Goal: Browse casually

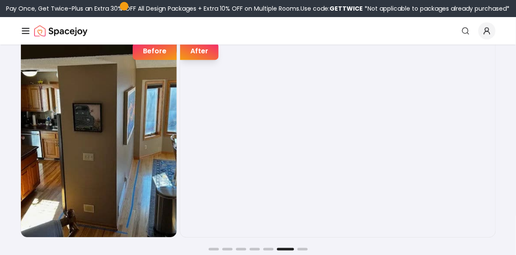
scroll to position [1324, 0]
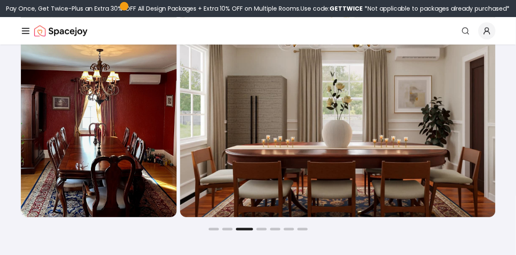
click at [228, 230] on div at bounding box center [258, 229] width 475 height 3
click at [231, 228] on button "Go to slide 2" at bounding box center [228, 229] width 10 height 3
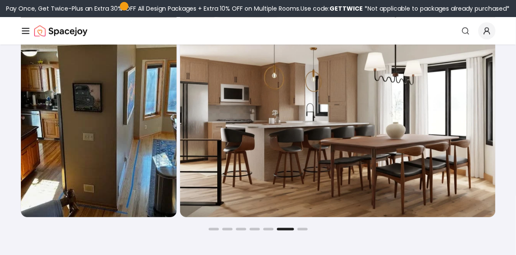
click at [268, 230] on button "Go to slide 5" at bounding box center [269, 229] width 10 height 3
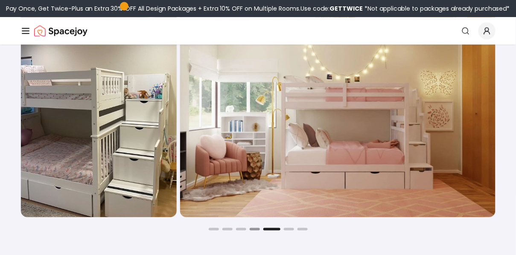
click at [252, 229] on button "Go to slide 4" at bounding box center [255, 229] width 10 height 3
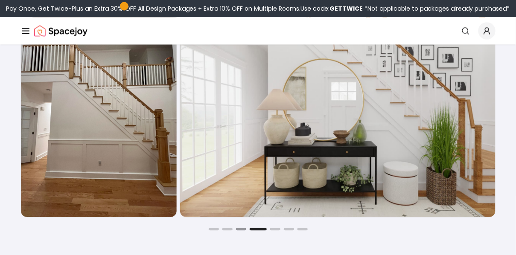
click at [244, 229] on button "Go to slide 3" at bounding box center [241, 229] width 10 height 3
click at [243, 229] on button "Go to slide 3" at bounding box center [241, 229] width 10 height 3
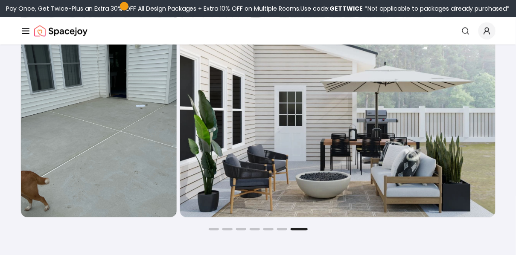
click at [295, 227] on div "Before After Before After Before After Before After Before After Before After B…" at bounding box center [258, 120] width 475 height 222
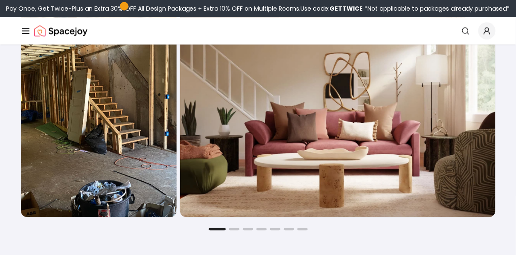
click at [217, 229] on button "Go to slide 1" at bounding box center [217, 229] width 17 height 3
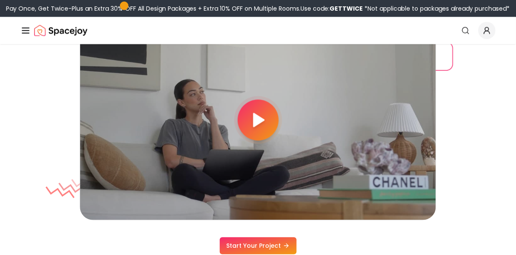
scroll to position [2093, 0]
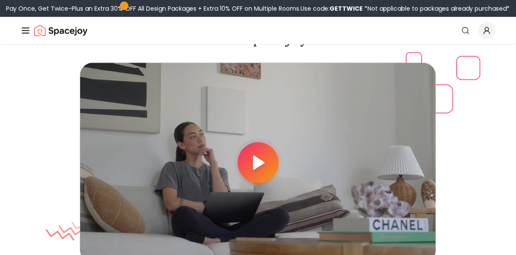
click at [261, 170] on polygon at bounding box center [259, 163] width 10 height 13
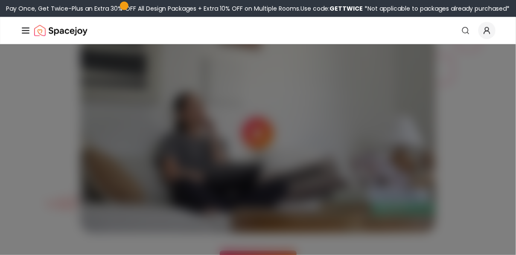
scroll to position [2136, 0]
